Goal: Information Seeking & Learning: Learn about a topic

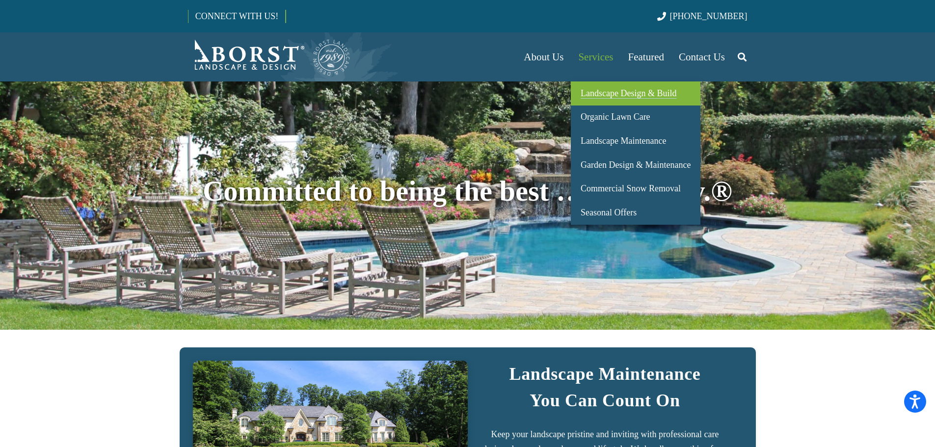
click at [607, 90] on span "Landscape Design & Build" at bounding box center [629, 93] width 96 height 10
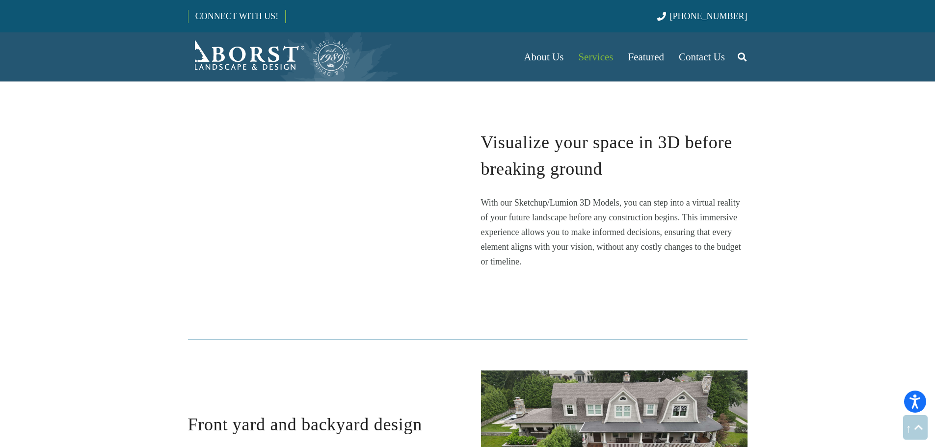
scroll to position [1620, 0]
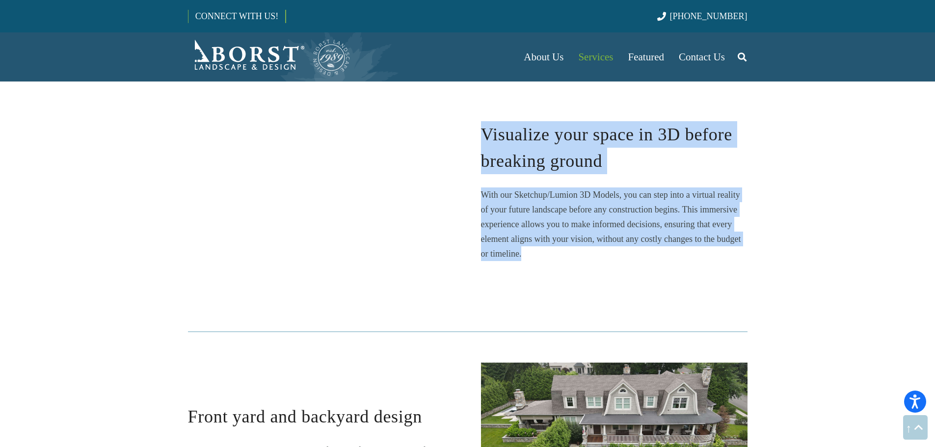
drag, startPoint x: 551, startPoint y: 246, endPoint x: 483, endPoint y: 132, distance: 132.7
click at [483, 132] on div "Visualize your space in 3D before breaking ground With our Sketchup/Lumion 3D M…" at bounding box center [614, 191] width 267 height 140
copy div "Visualize your space in 3D before breaking ground With our Sketchup/Lumion 3D M…"
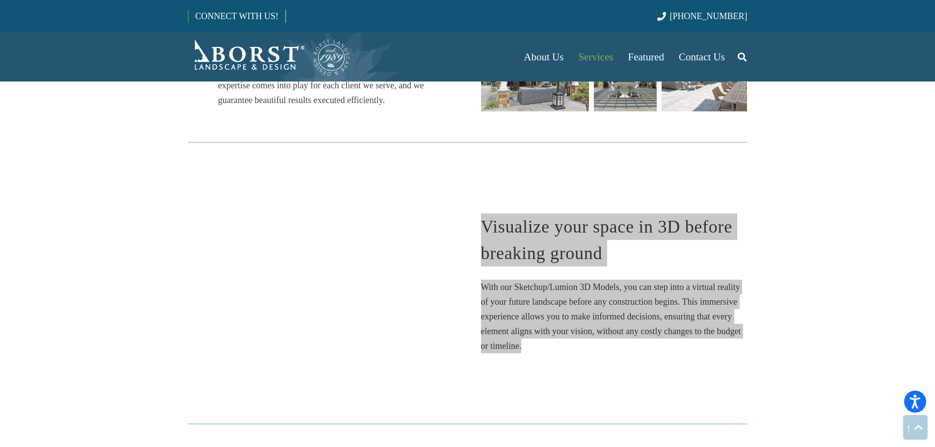
scroll to position [1522, 0]
